Goal: Task Accomplishment & Management: Use online tool/utility

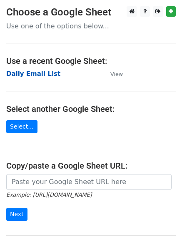
click at [39, 75] on strong "Daily Email List" at bounding box center [33, 74] width 54 height 8
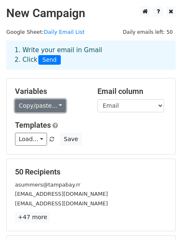
click at [28, 105] on link "Copy/paste..." at bounding box center [40, 105] width 51 height 13
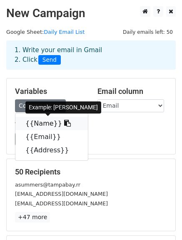
click at [42, 123] on link "{{Name}}" at bounding box center [51, 123] width 73 height 13
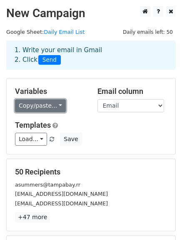
click at [36, 105] on link "Copy/paste..." at bounding box center [40, 105] width 51 height 13
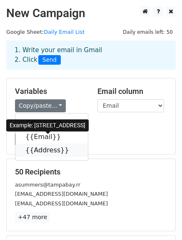
click at [46, 149] on link "{{Address}}" at bounding box center [51, 149] width 73 height 13
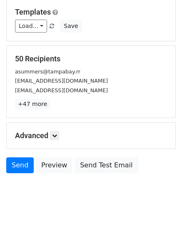
scroll to position [115, 0]
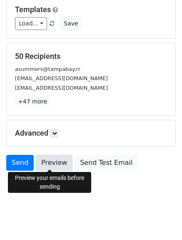
click at [55, 159] on link "Preview" at bounding box center [54, 163] width 37 height 16
click at [43, 160] on link "Preview" at bounding box center [54, 163] width 37 height 16
